Goal: Information Seeking & Learning: Learn about a topic

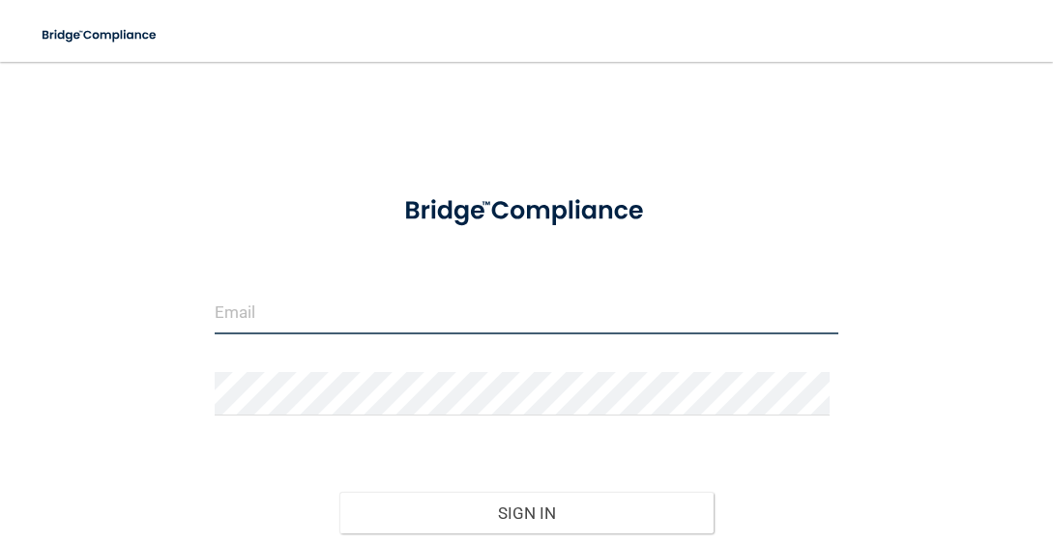
click at [261, 319] on input "email" at bounding box center [527, 313] width 625 height 44
type input "[EMAIL_ADDRESS][DOMAIN_NAME]"
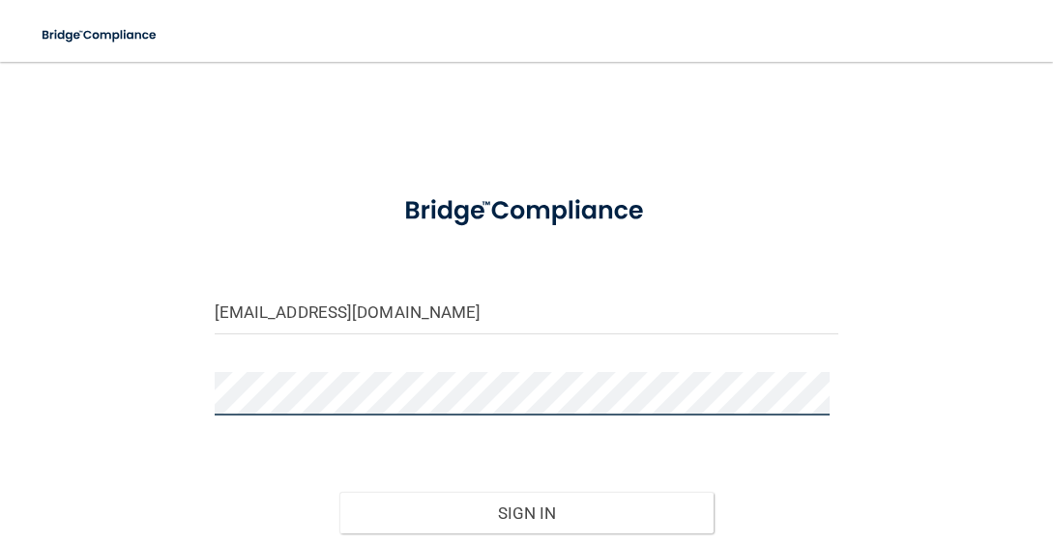
click at [339, 492] on button "Sign In" at bounding box center [526, 513] width 374 height 43
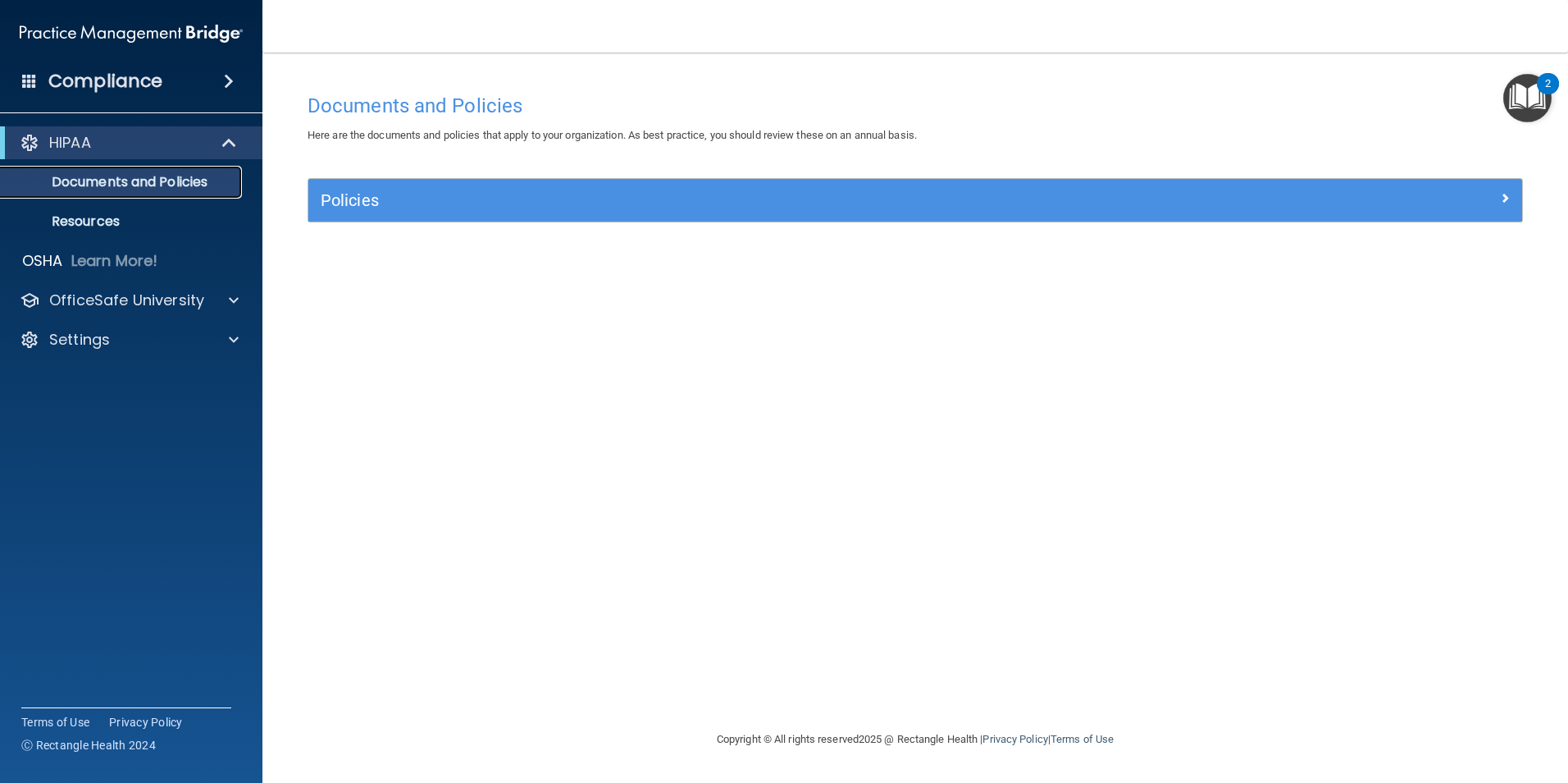
click at [177, 180] on p "Documents and Policies" at bounding box center [123, 182] width 224 height 16
click at [152, 219] on p "Resources" at bounding box center [123, 221] width 224 height 16
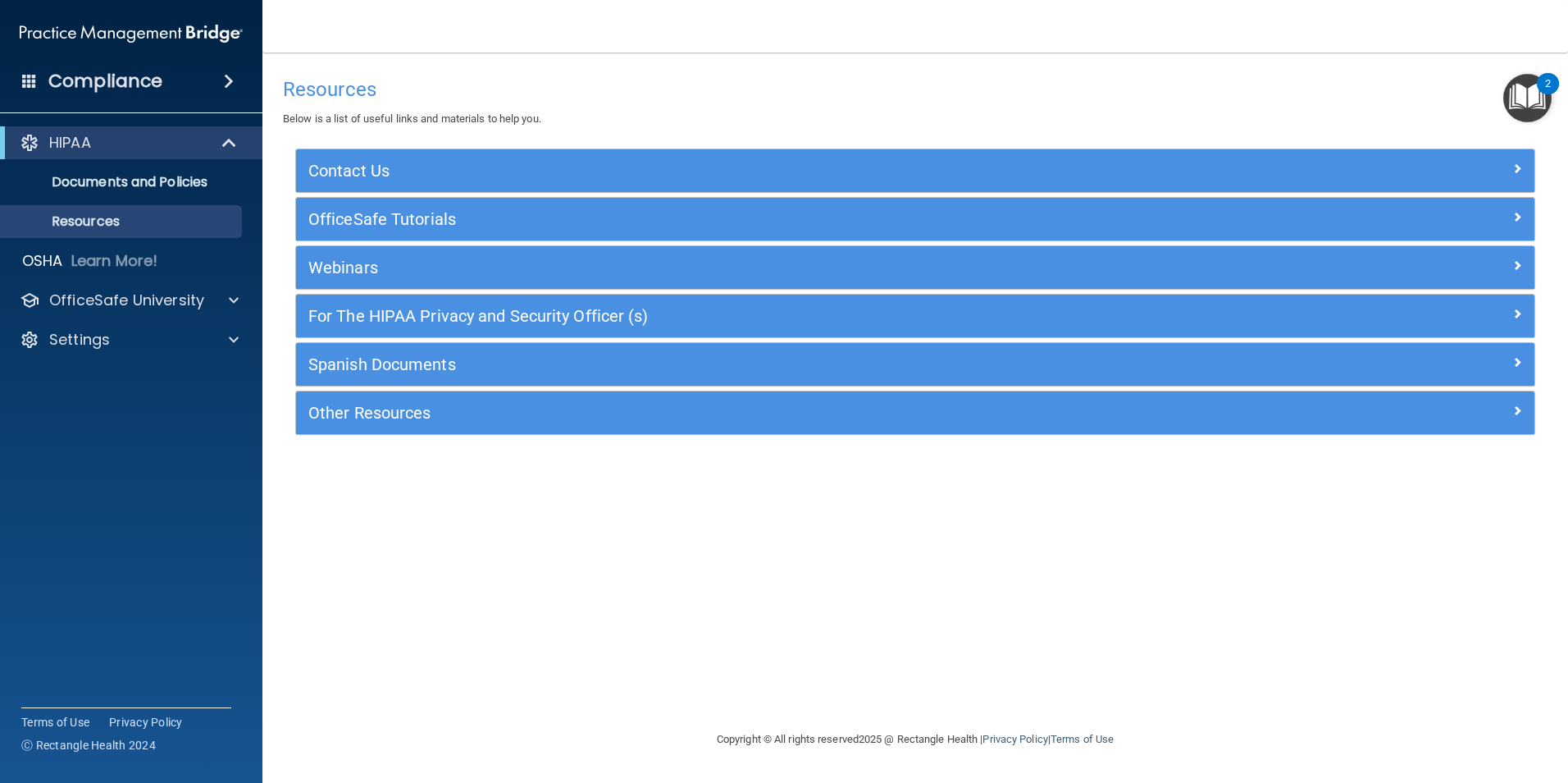
click at [189, 78] on div "Compliance" at bounding box center [131, 81] width 262 height 36
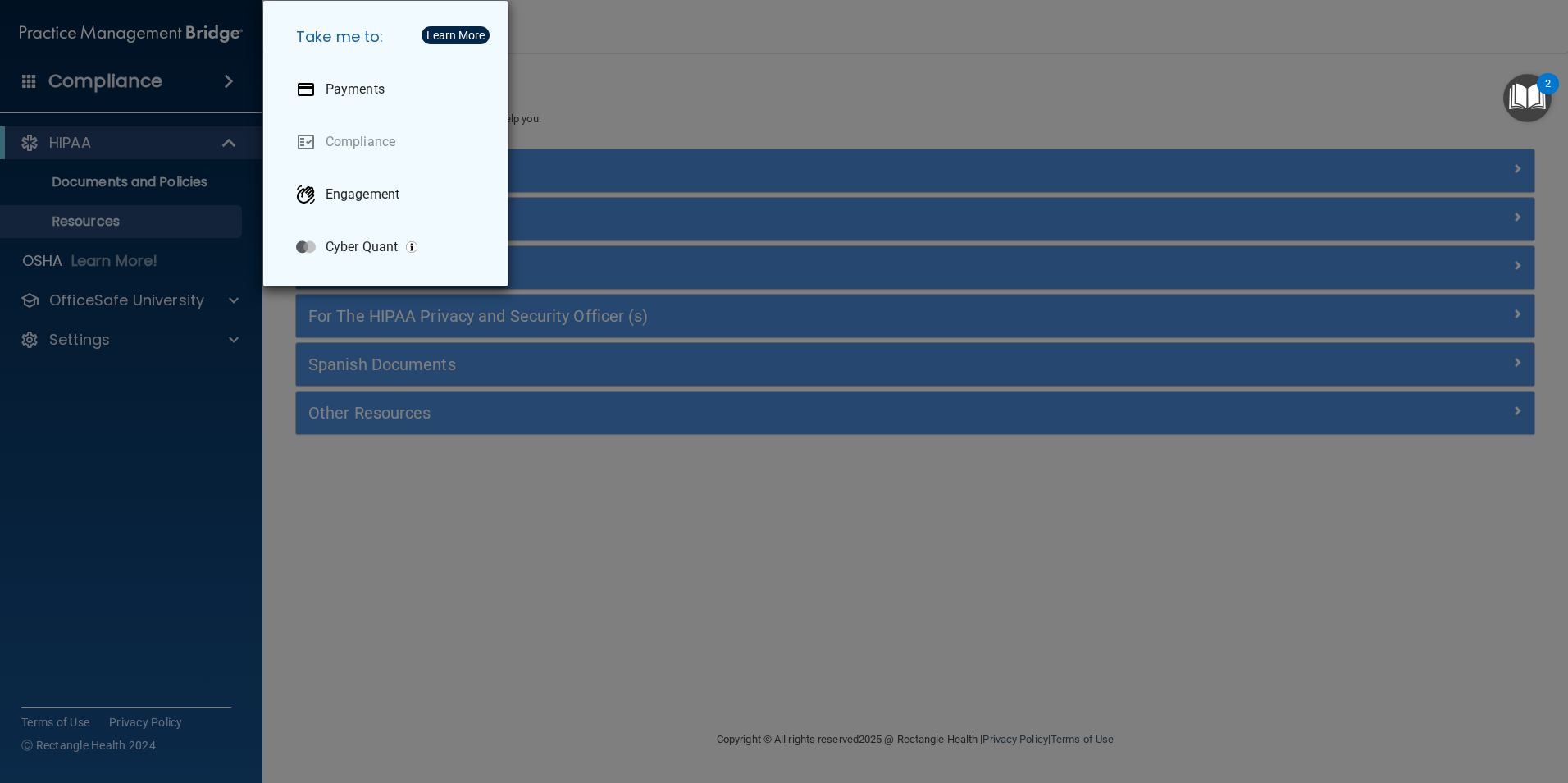
click at [113, 292] on div "Take me to: Payments Compliance Engagement Cyber Quant" at bounding box center [784, 391] width 1568 height 783
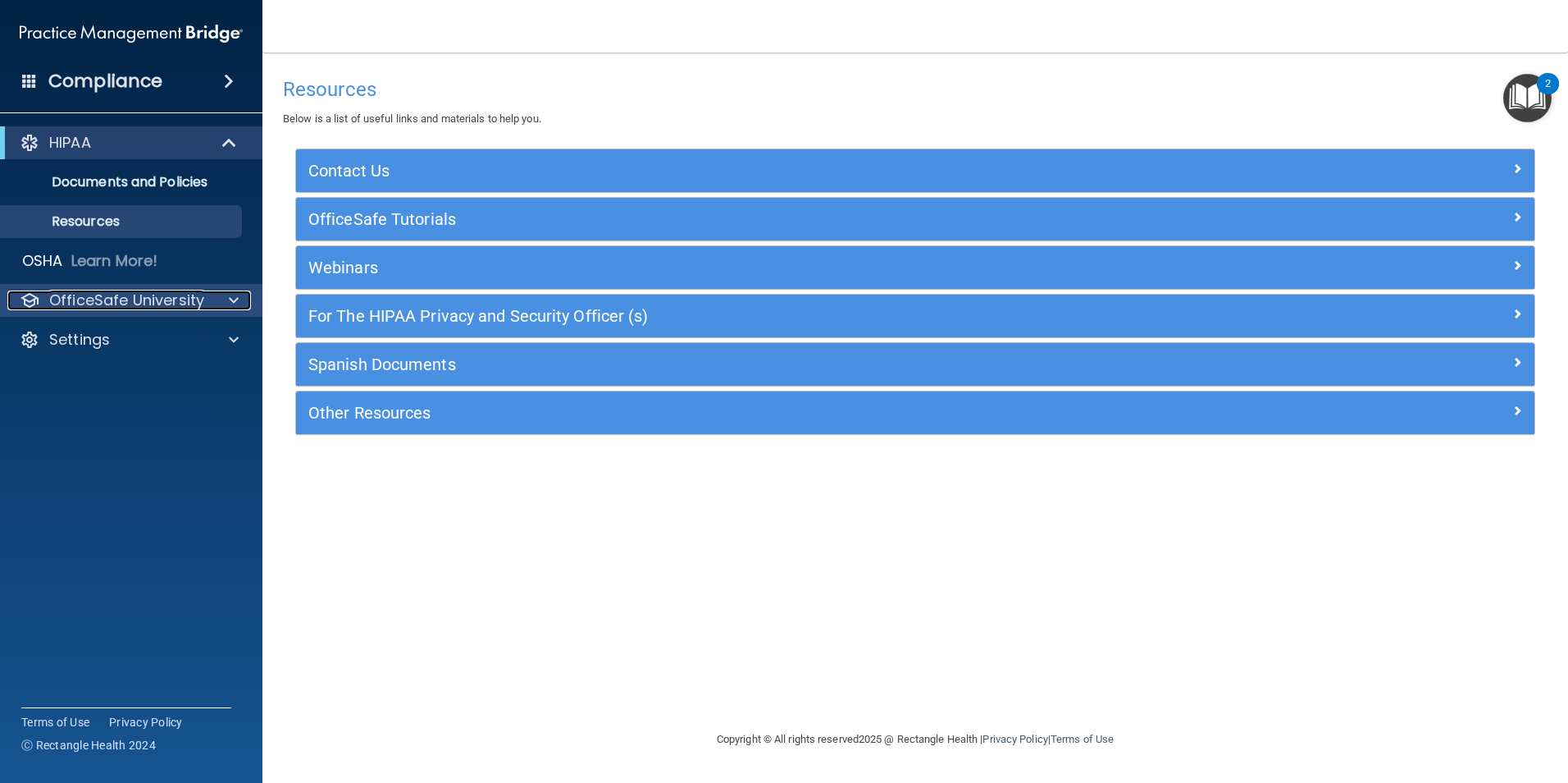
click at [246, 297] on div at bounding box center [232, 299] width 41 height 20
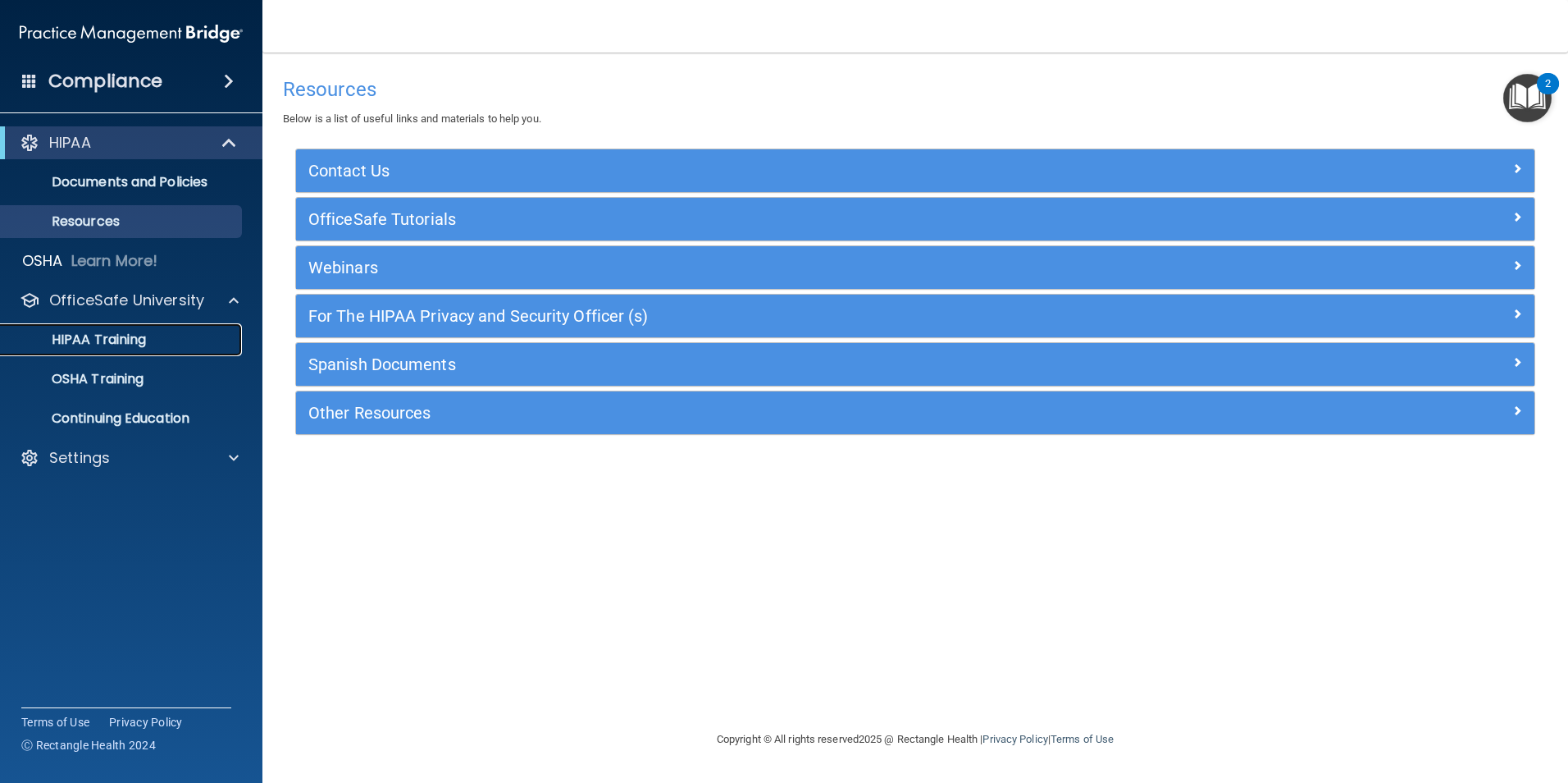
click at [189, 344] on div "HIPAA Training" at bounding box center [123, 339] width 224 height 16
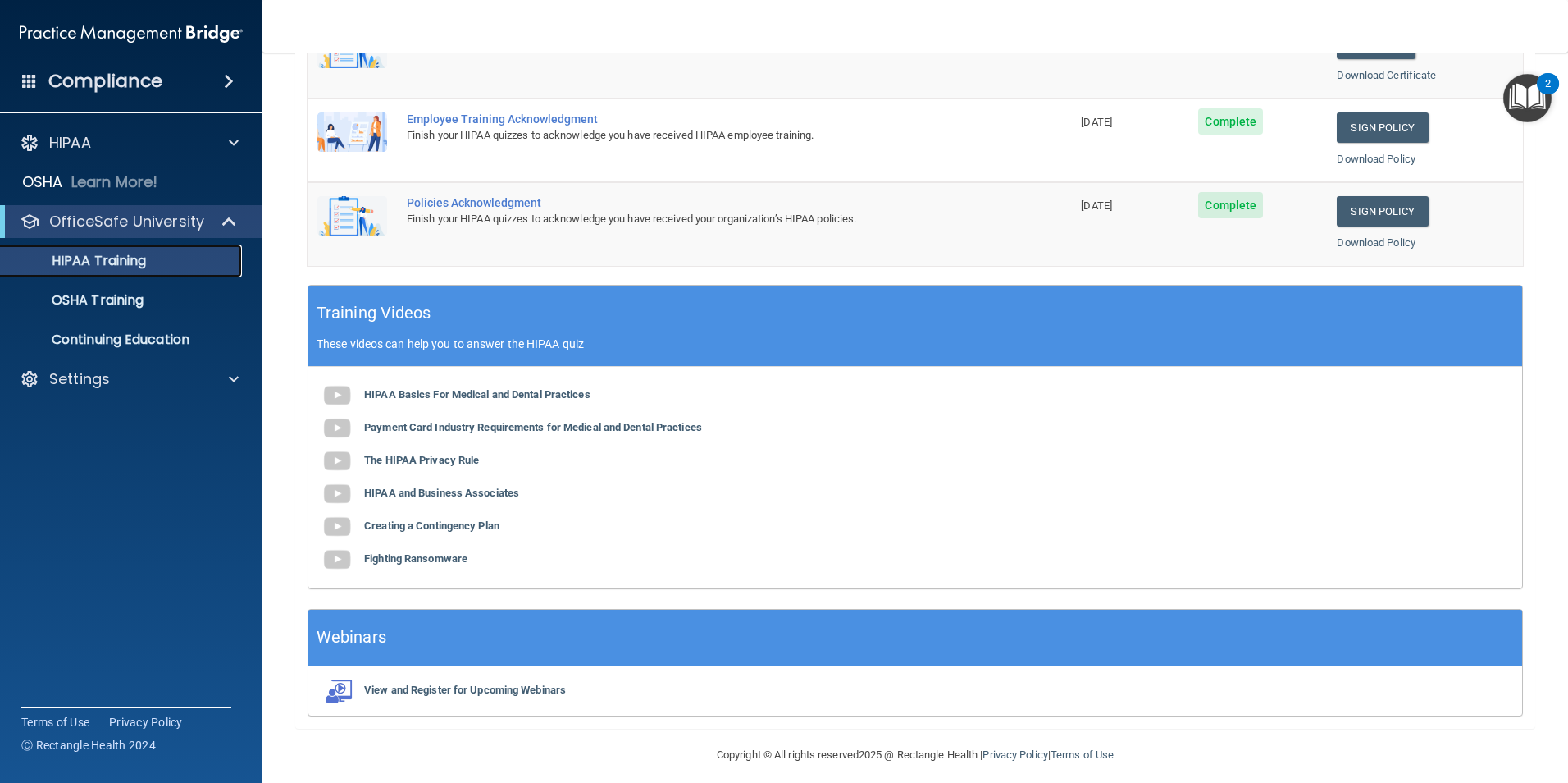
scroll to position [436, 0]
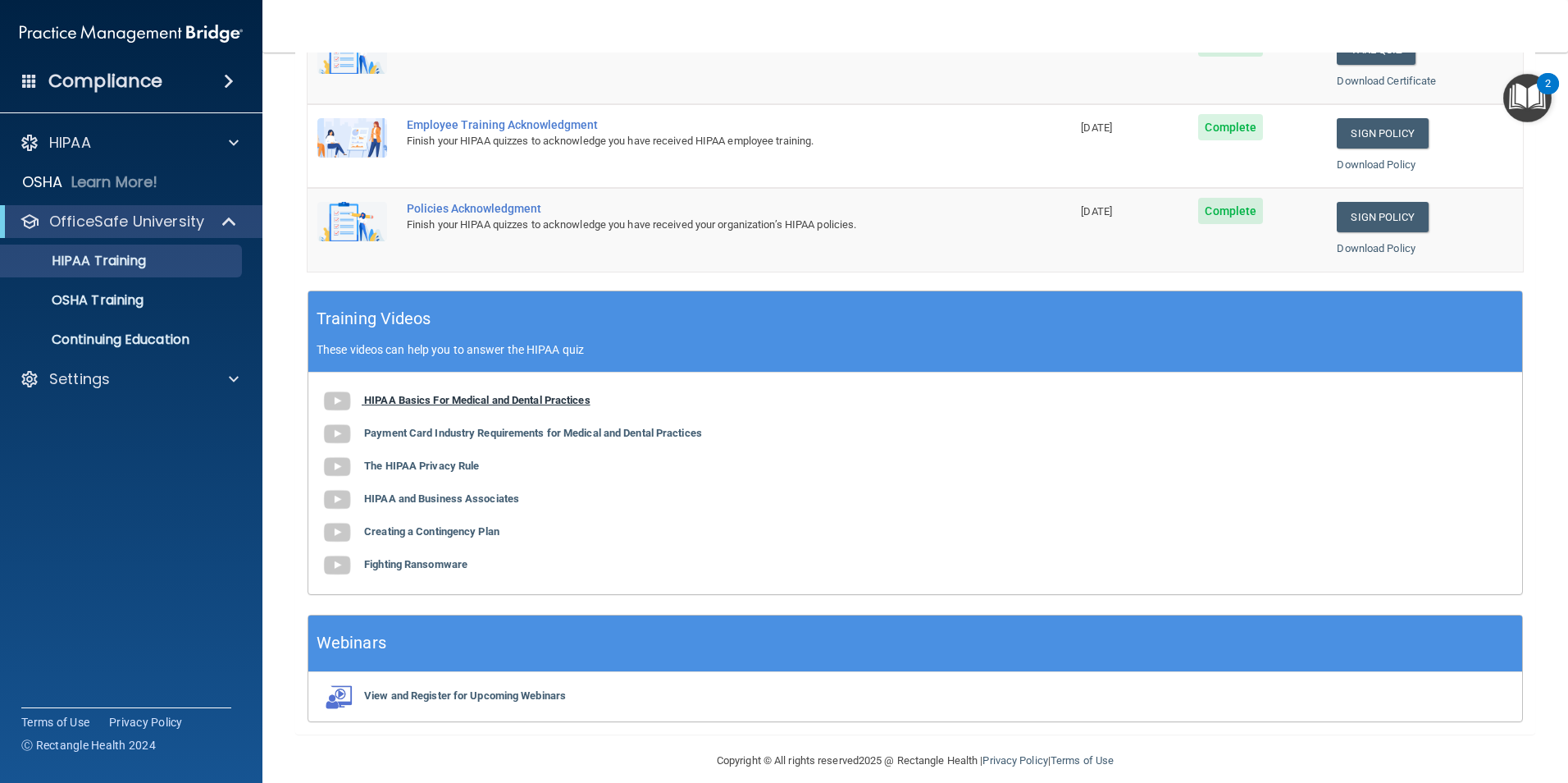
click at [399, 399] on b "HIPAA Basics For Medical and Dental Practices" at bounding box center [477, 400] width 226 height 13
